Goal: Information Seeking & Learning: Compare options

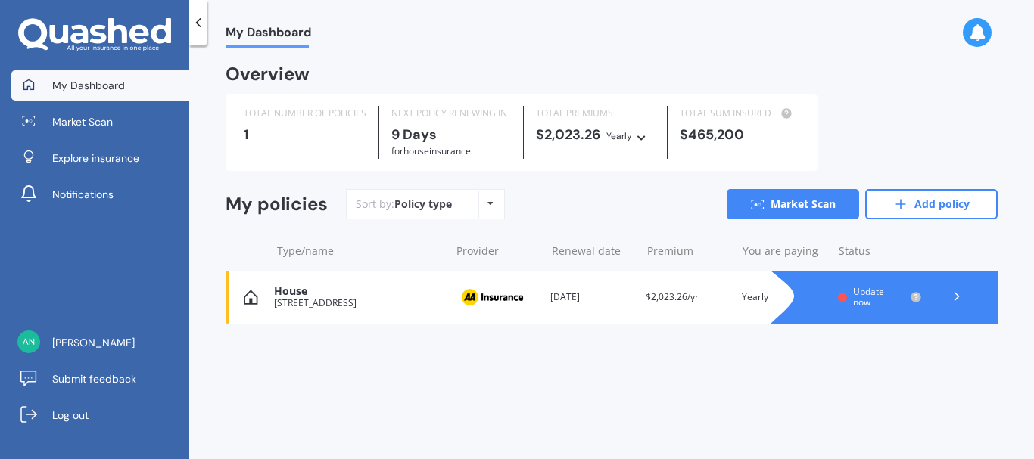
click at [525, 295] on img at bounding box center [492, 297] width 76 height 29
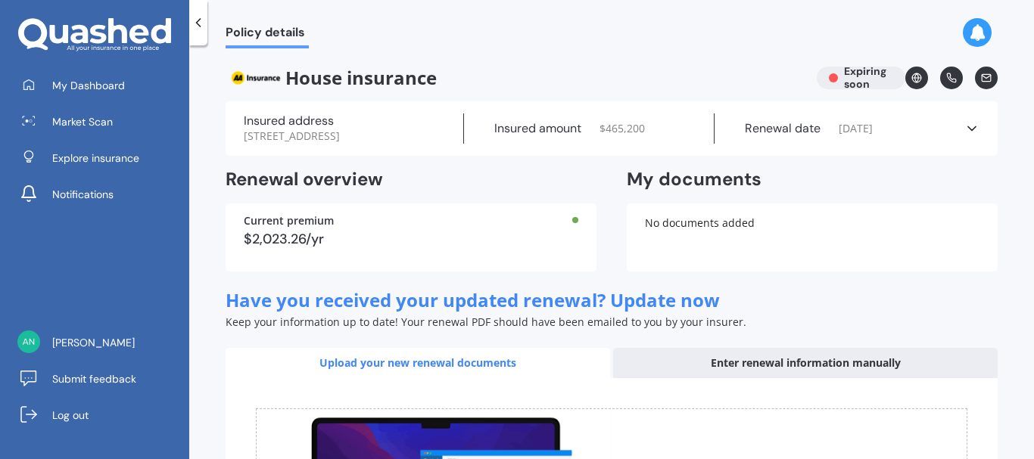
click at [964, 123] on icon at bounding box center [971, 128] width 15 height 15
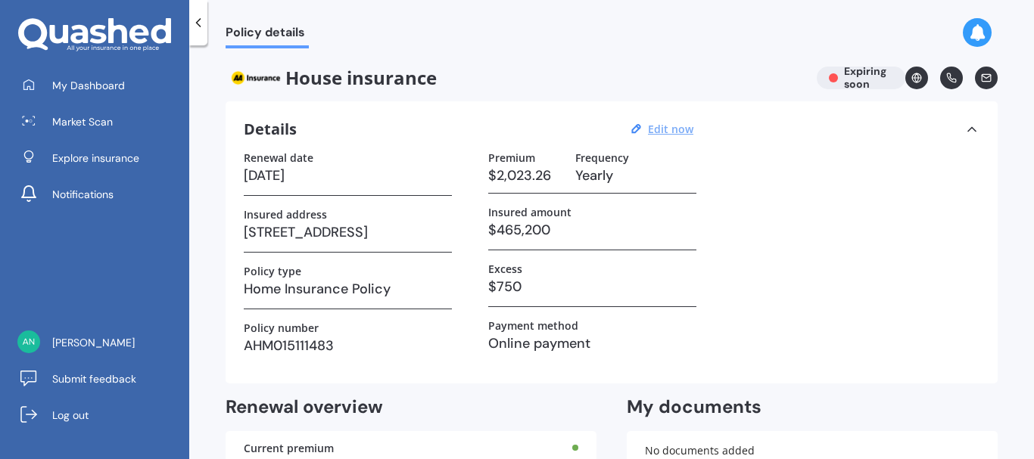
click at [667, 126] on u "Edit now" at bounding box center [670, 129] width 45 height 14
select select "23"
select select "09"
select select "2025"
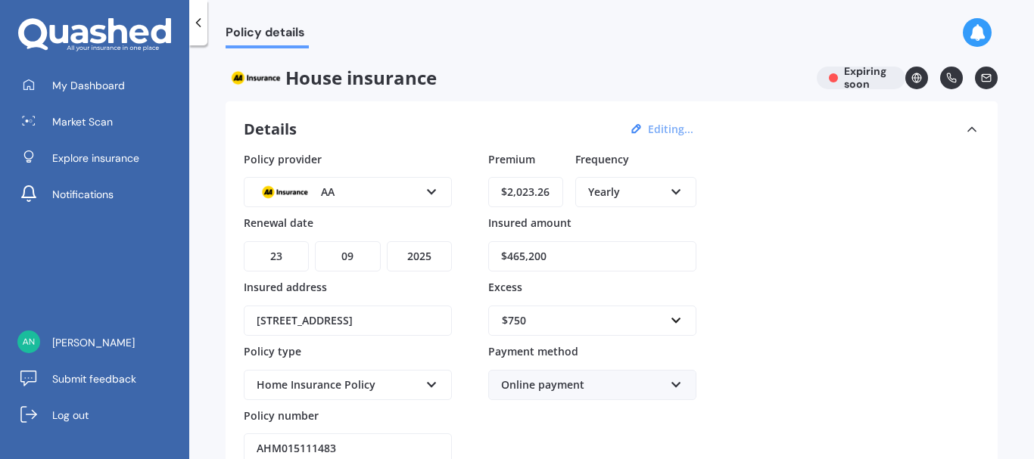
click at [425, 381] on icon at bounding box center [431, 382] width 13 height 11
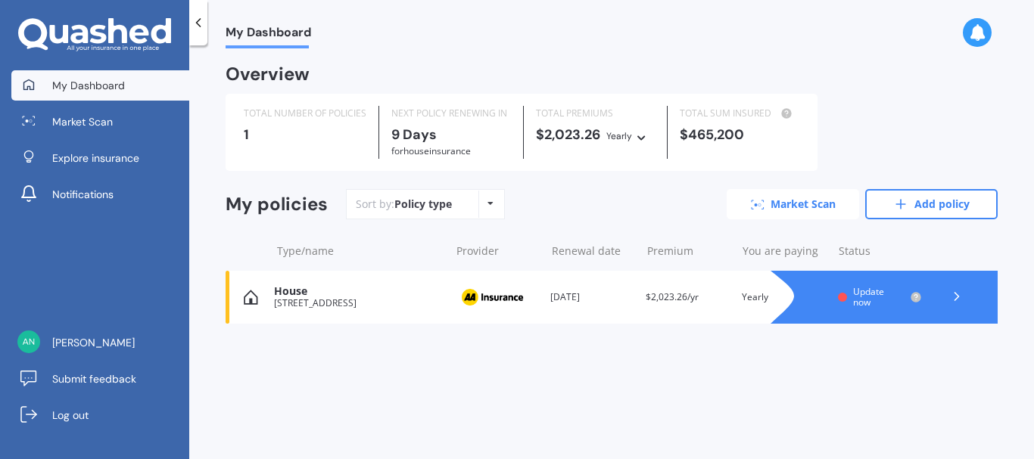
click at [785, 202] on link "Market Scan" at bounding box center [793, 204] width 132 height 30
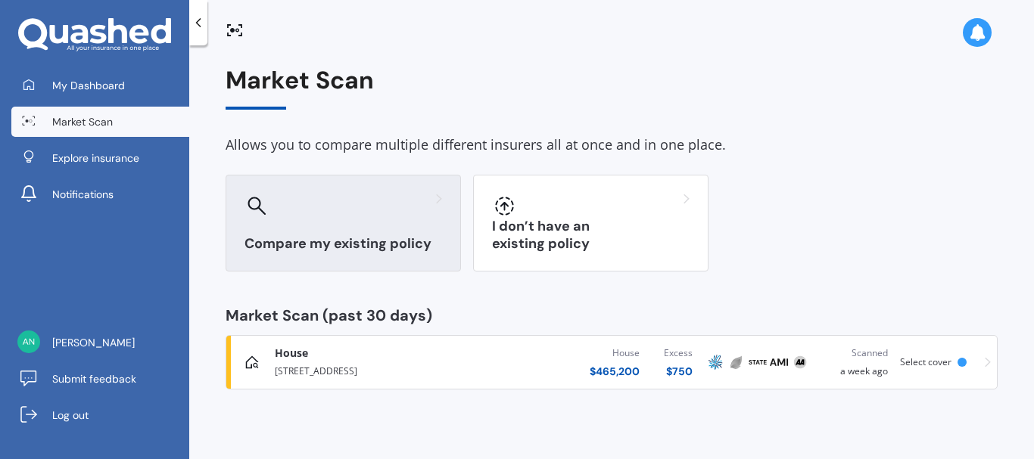
click at [341, 220] on div "Compare my existing policy" at bounding box center [343, 223] width 235 height 97
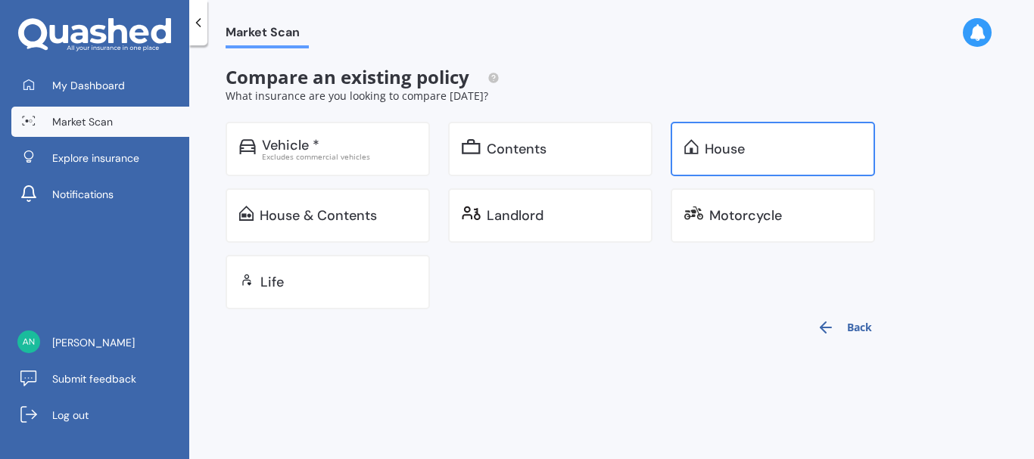
click at [715, 142] on div "House" at bounding box center [725, 149] width 40 height 15
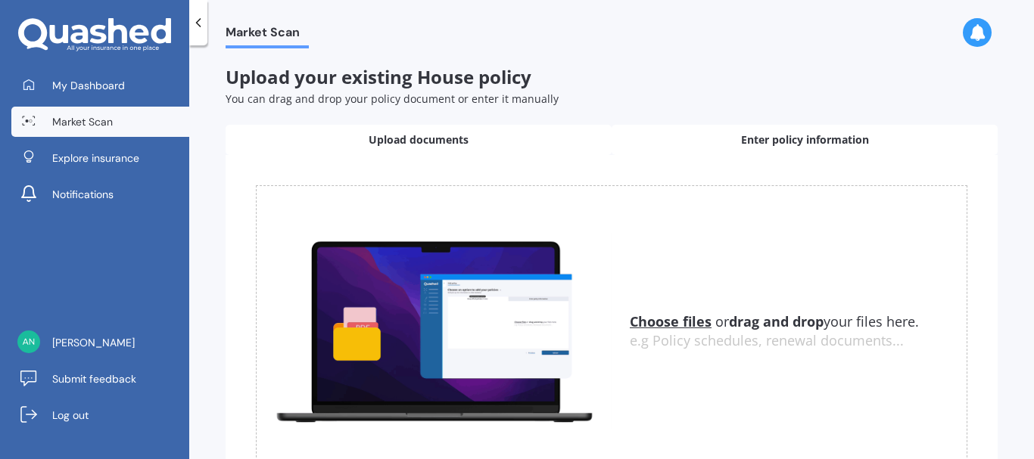
click at [793, 140] on span "Enter policy information" at bounding box center [805, 139] width 128 height 15
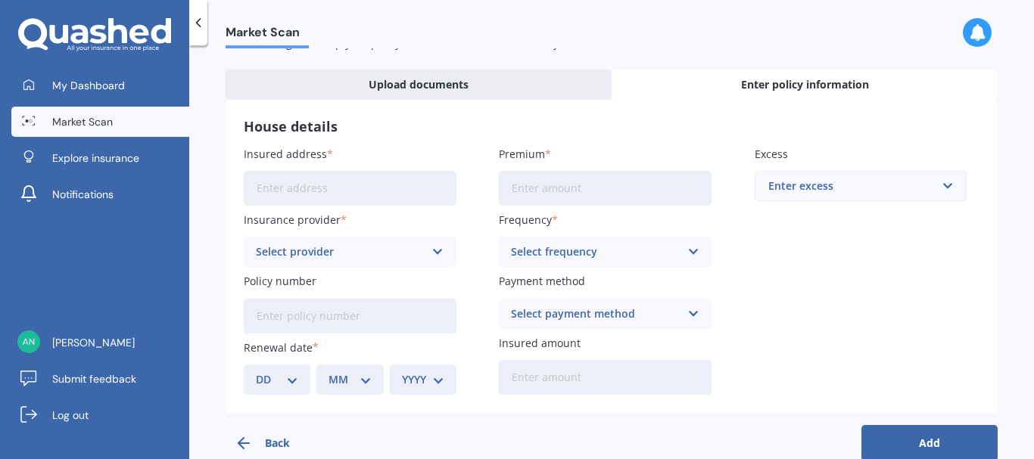
scroll to position [85, 0]
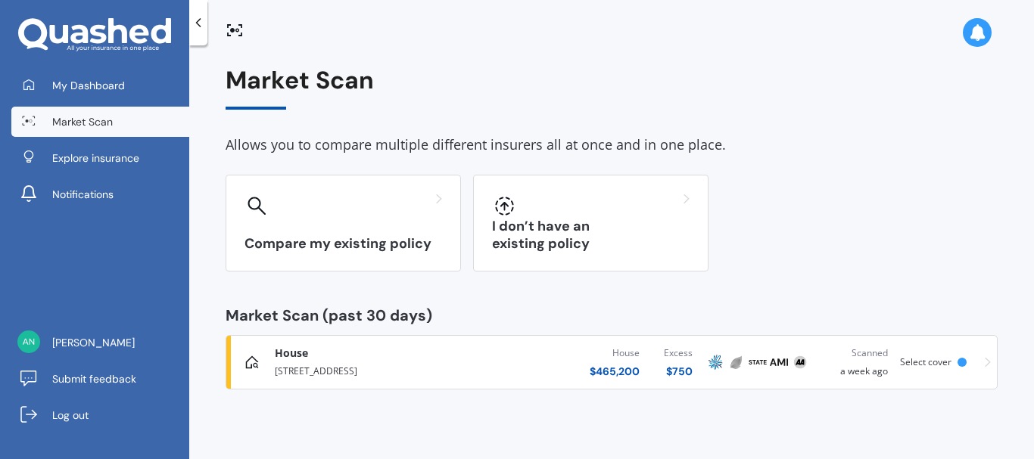
click at [981, 358] on div "House Home Insurance Policy [STREET_ADDRESS][GEOGRAPHIC_DATA] $ 465,200 Excess …" at bounding box center [611, 362] width 758 height 45
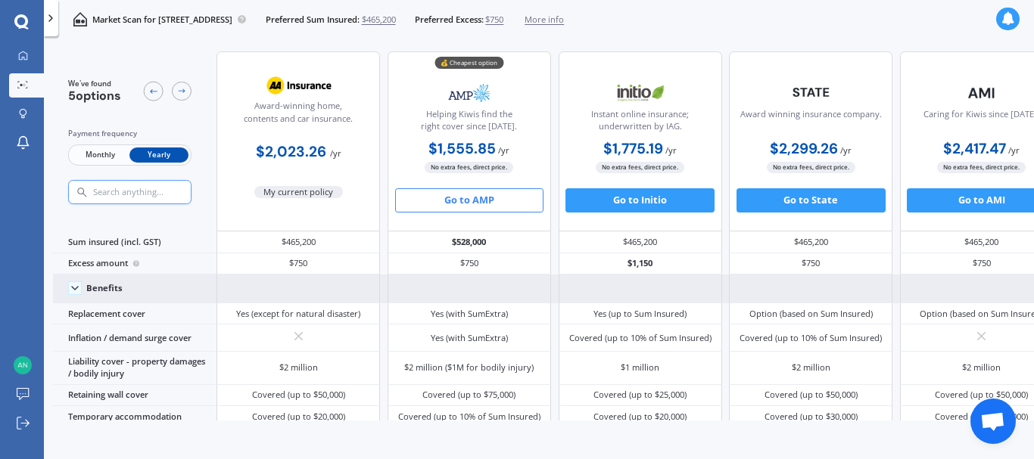
click at [103, 283] on div "Benefits" at bounding box center [104, 288] width 36 height 11
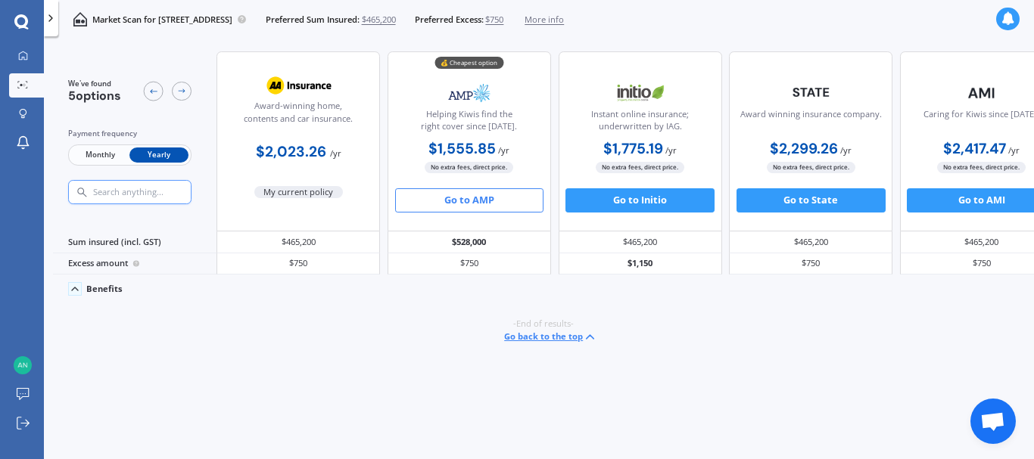
click at [103, 282] on div "Benefits" at bounding box center [134, 289] width 163 height 29
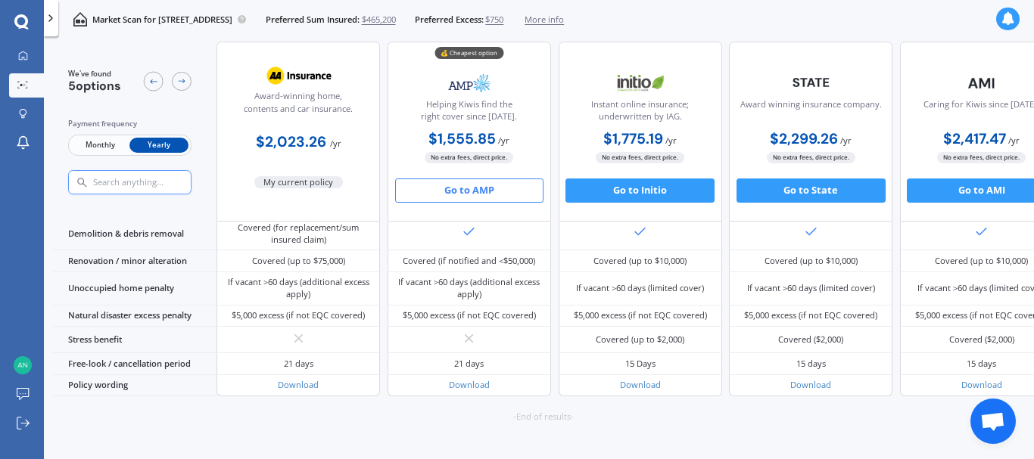
scroll to position [640, 0]
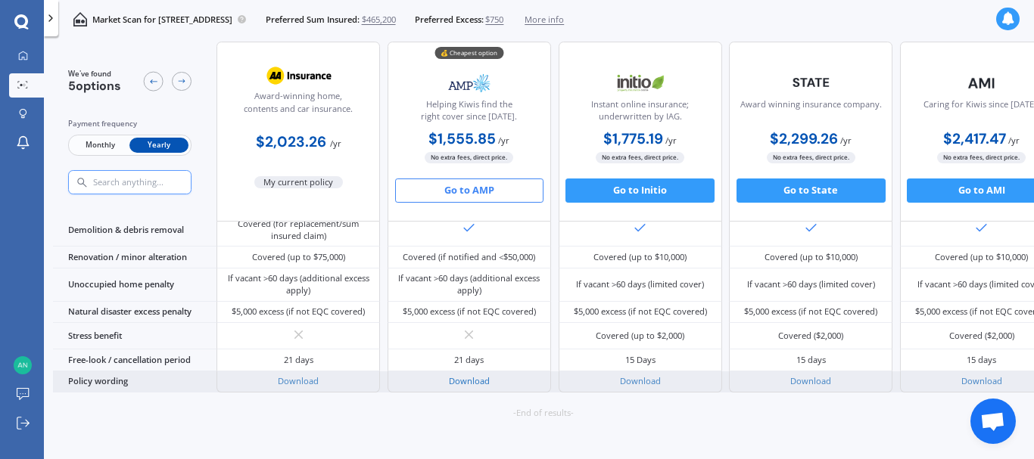
click at [468, 386] on link "Download" at bounding box center [469, 380] width 41 height 11
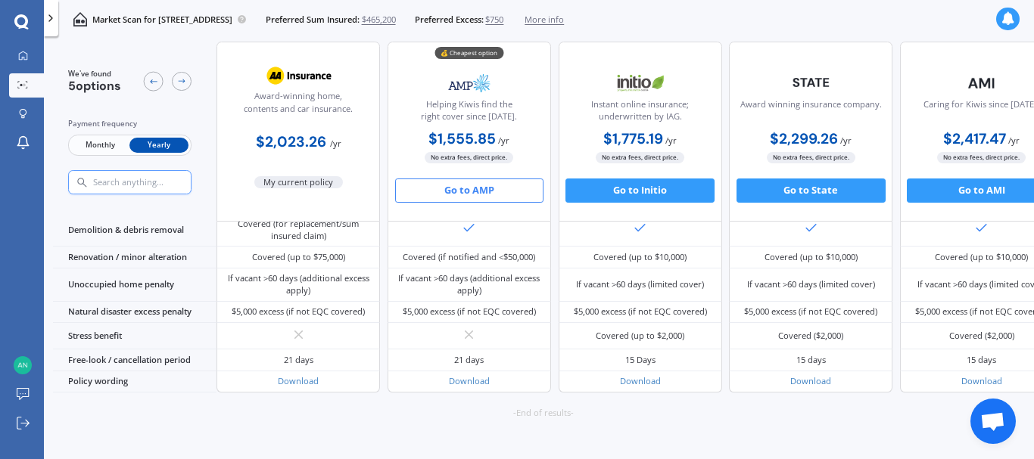
click at [564, 19] on span "More info" at bounding box center [544, 20] width 39 height 12
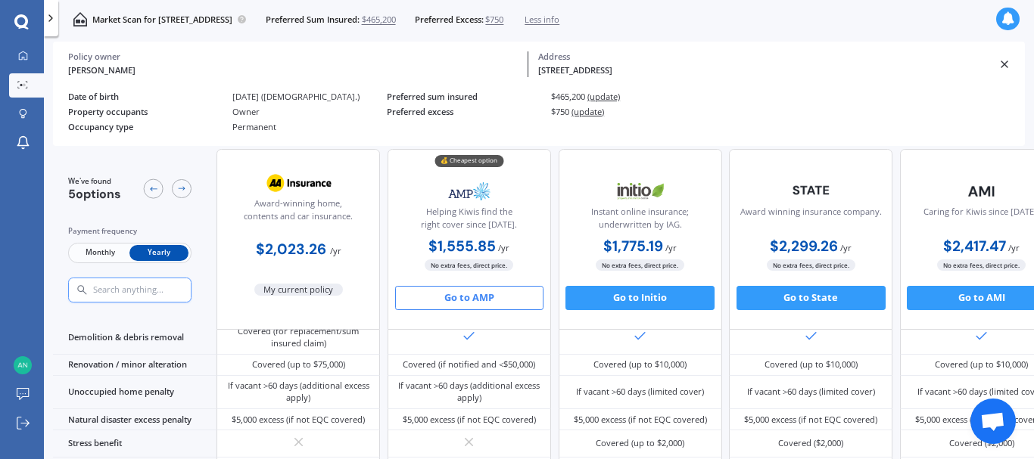
click at [114, 51] on div "Policy owner" at bounding box center [293, 56] width 450 height 11
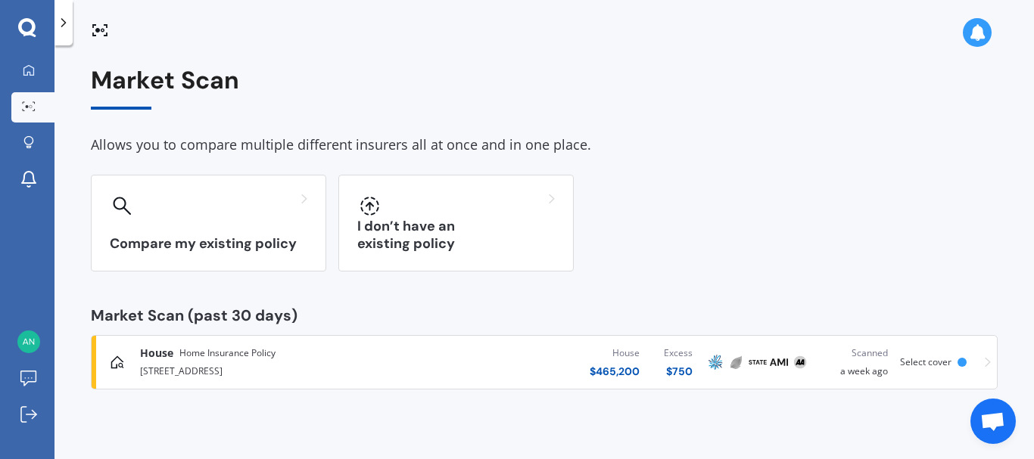
click at [958, 360] on div at bounding box center [961, 362] width 9 height 9
drag, startPoint x: 1025, startPoint y: 39, endPoint x: 1028, endPoint y: 86, distance: 47.0
click at [1028, 86] on div "Market Scan Allows you to compare multiple different insurers all at once and i…" at bounding box center [543, 229] width 979 height 459
